Goal: Task Accomplishment & Management: Manage account settings

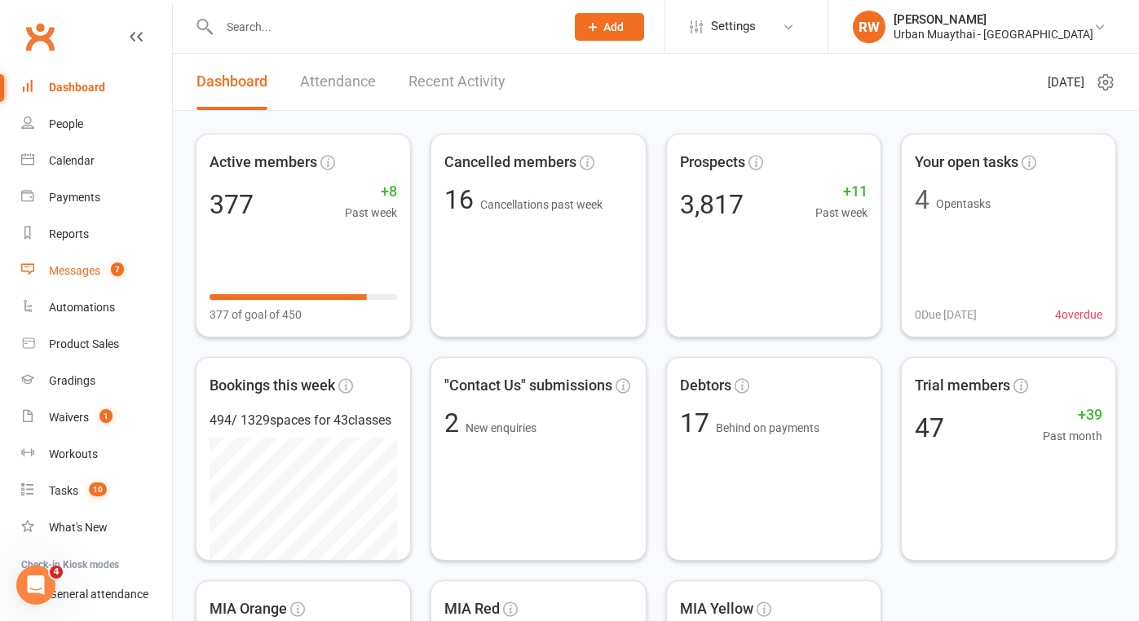
click at [86, 269] on div "Messages" at bounding box center [74, 270] width 51 height 13
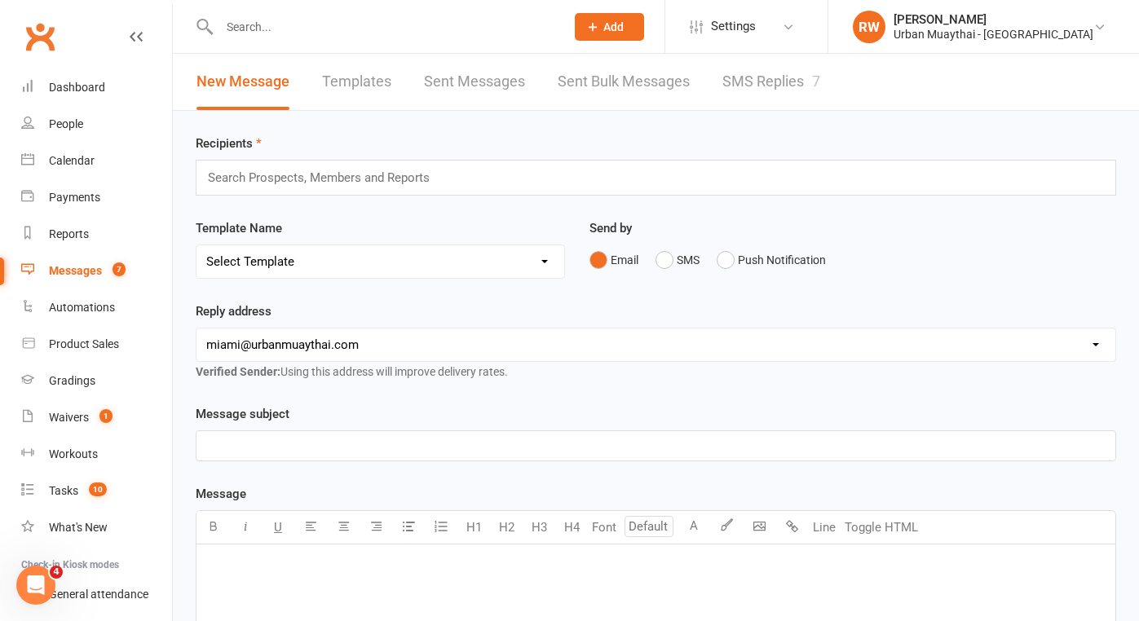
click at [770, 82] on link "SMS Replies 7" at bounding box center [771, 82] width 98 height 56
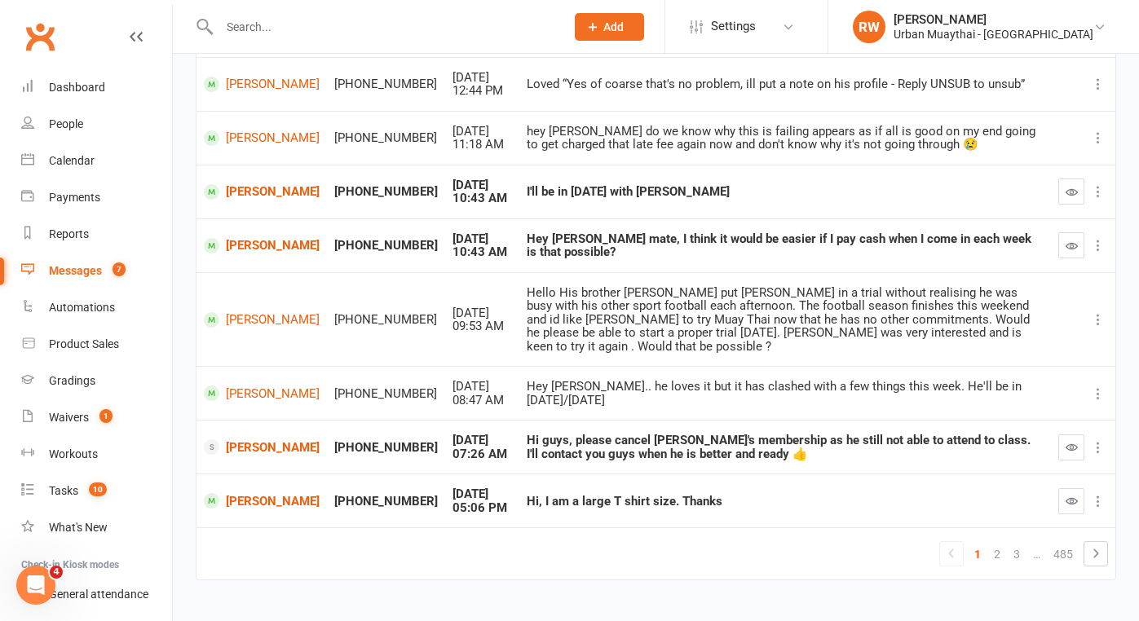
scroll to position [345, 0]
click at [88, 89] on div "Dashboard" at bounding box center [77, 87] width 56 height 13
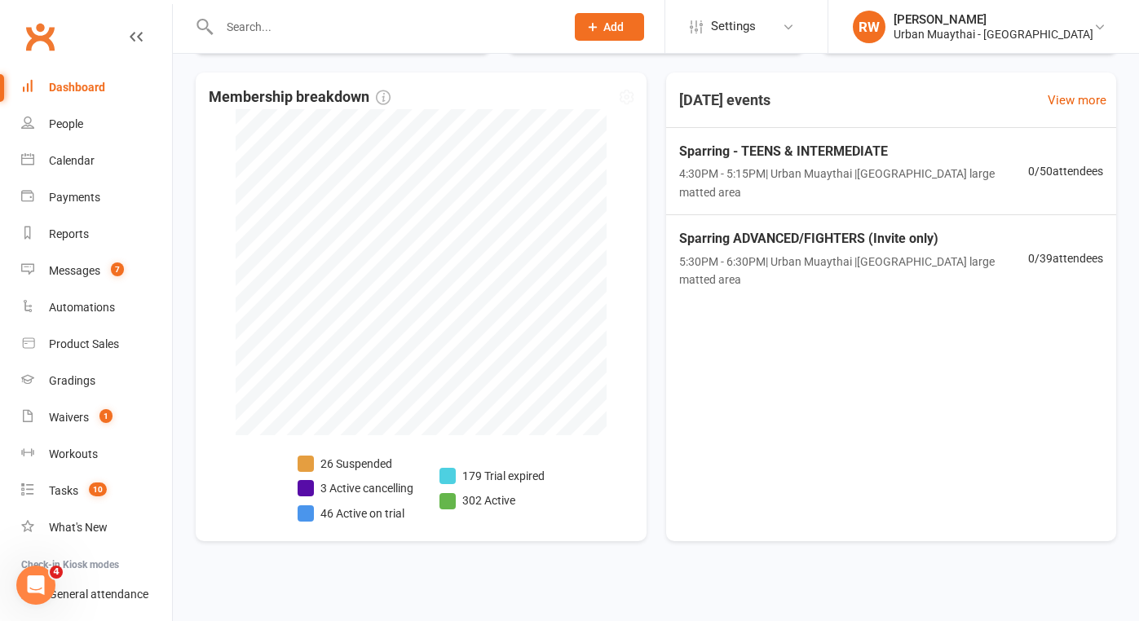
scroll to position [806, 0]
click at [79, 418] on div "Waivers" at bounding box center [69, 417] width 40 height 13
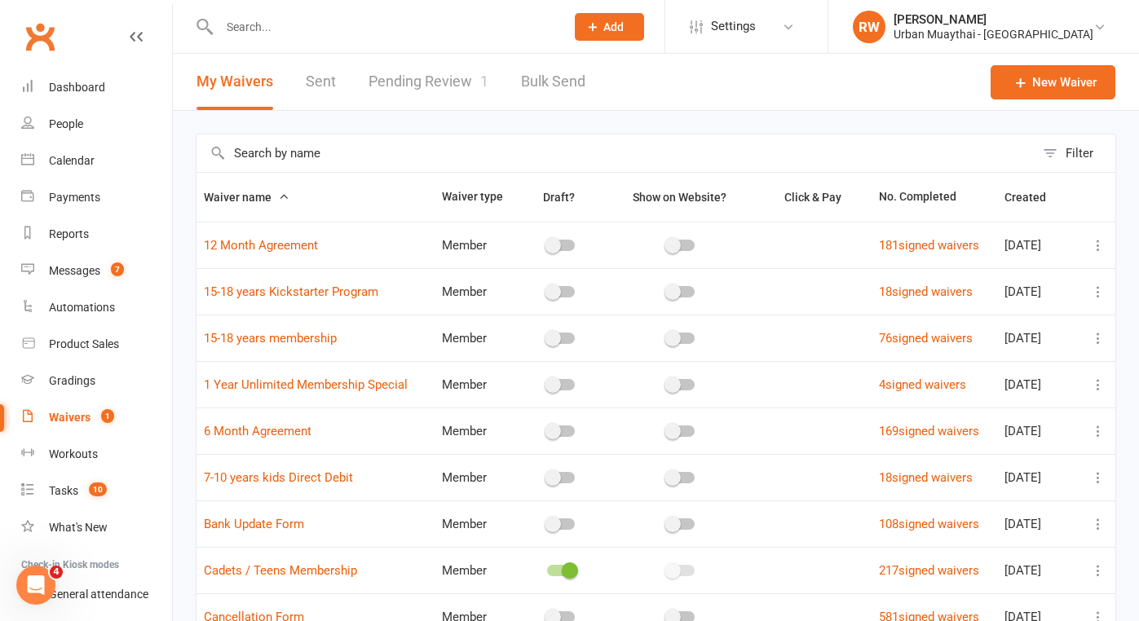
click at [441, 83] on link "Pending Review 1" at bounding box center [429, 82] width 120 height 56
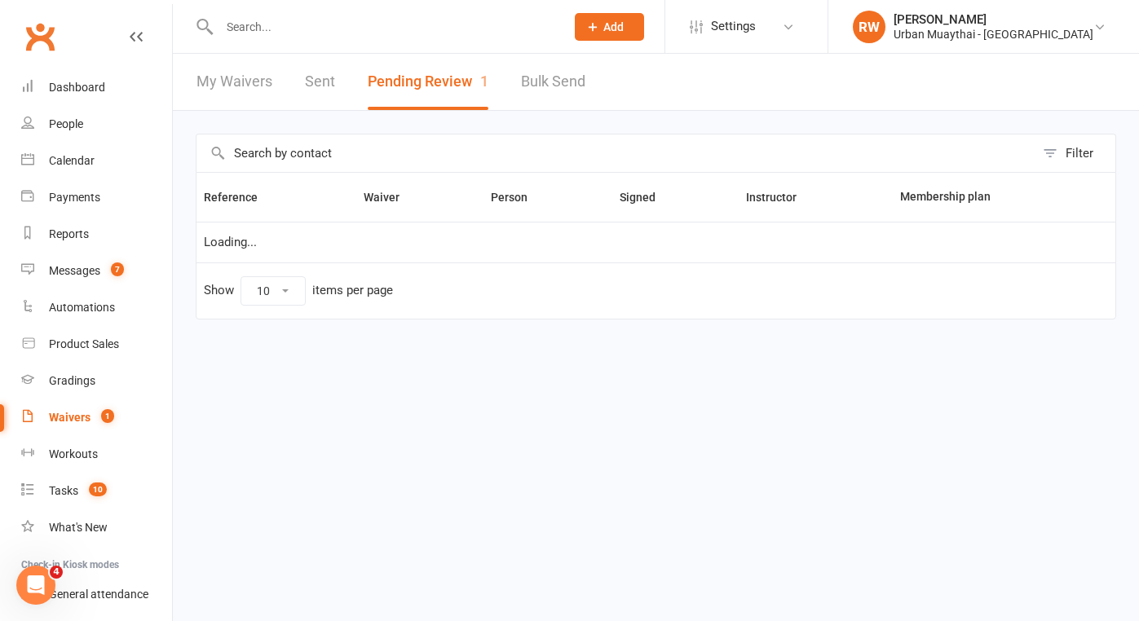
select select "25"
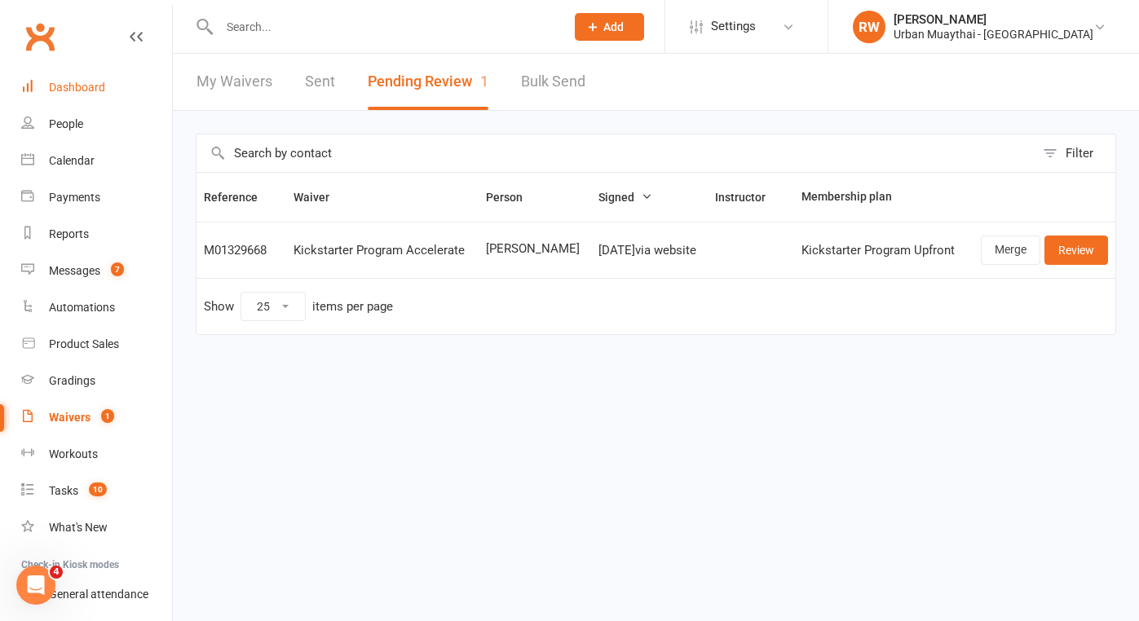
click at [70, 88] on div "Dashboard" at bounding box center [77, 87] width 56 height 13
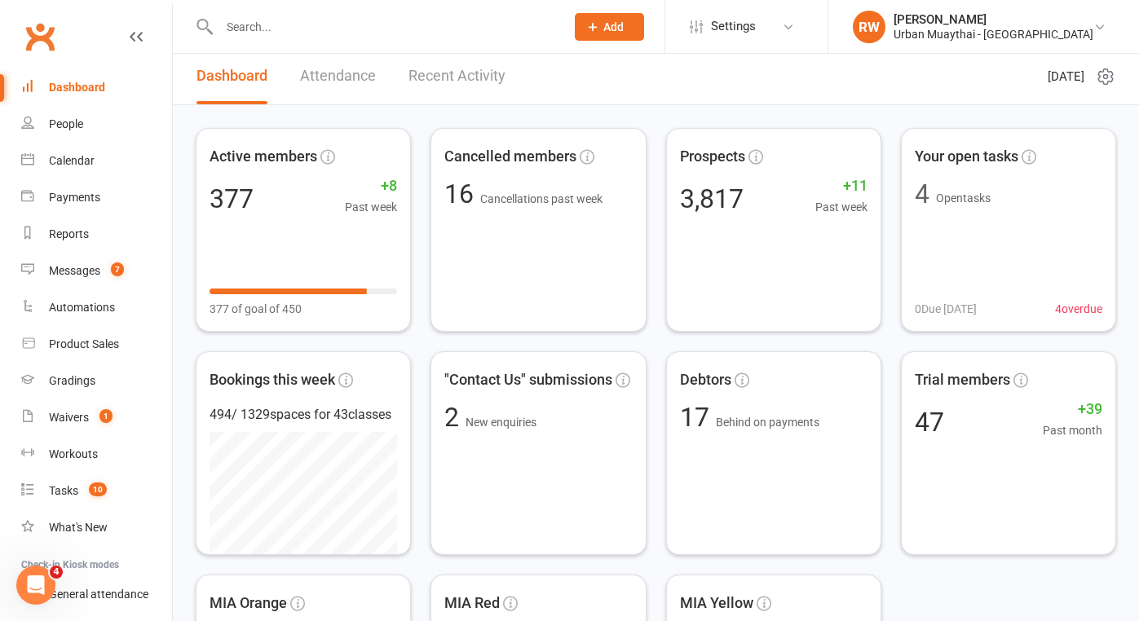
scroll to position [24, 0]
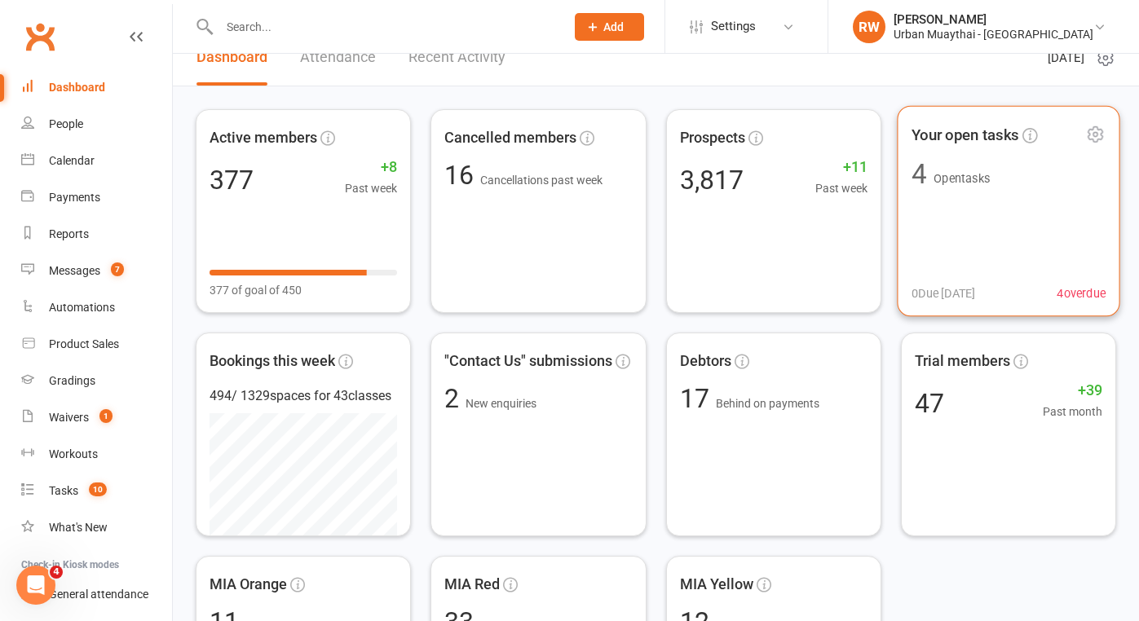
click at [991, 202] on div "Your open tasks 4 Open tasks 0 Due today 4 overdue" at bounding box center [1008, 211] width 223 height 211
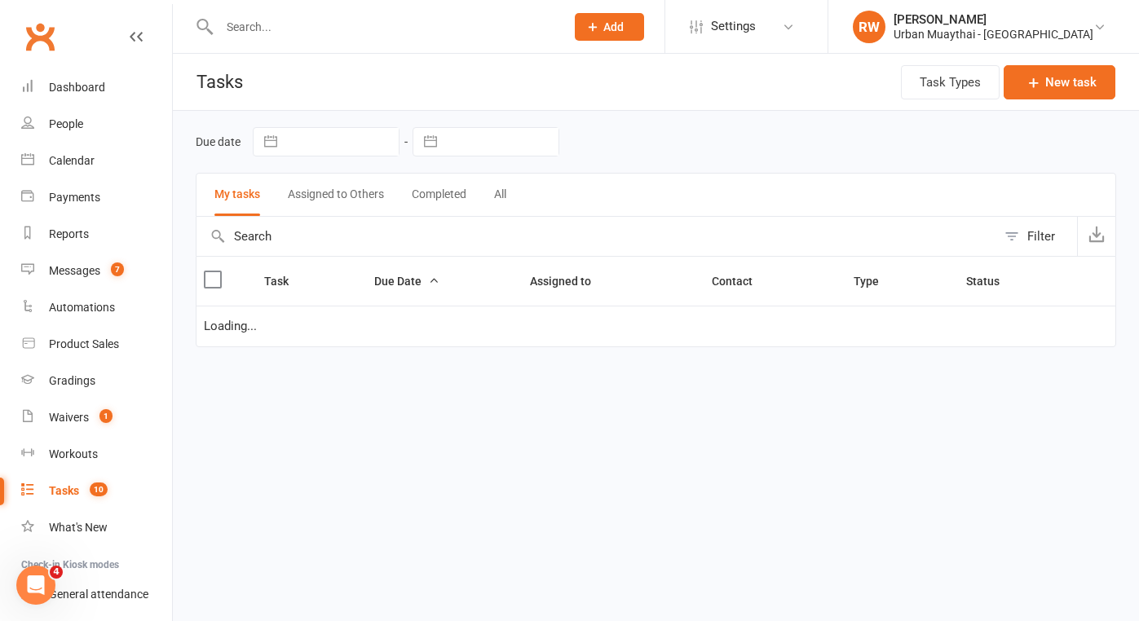
select select "started"
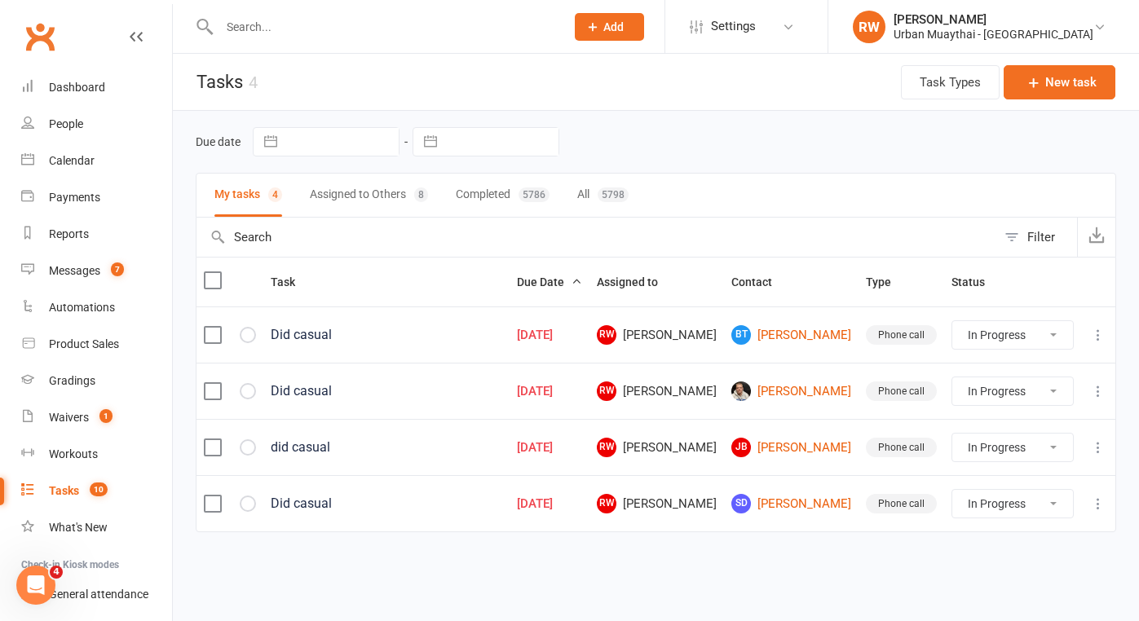
select select "started"
